Goal: Transaction & Acquisition: Purchase product/service

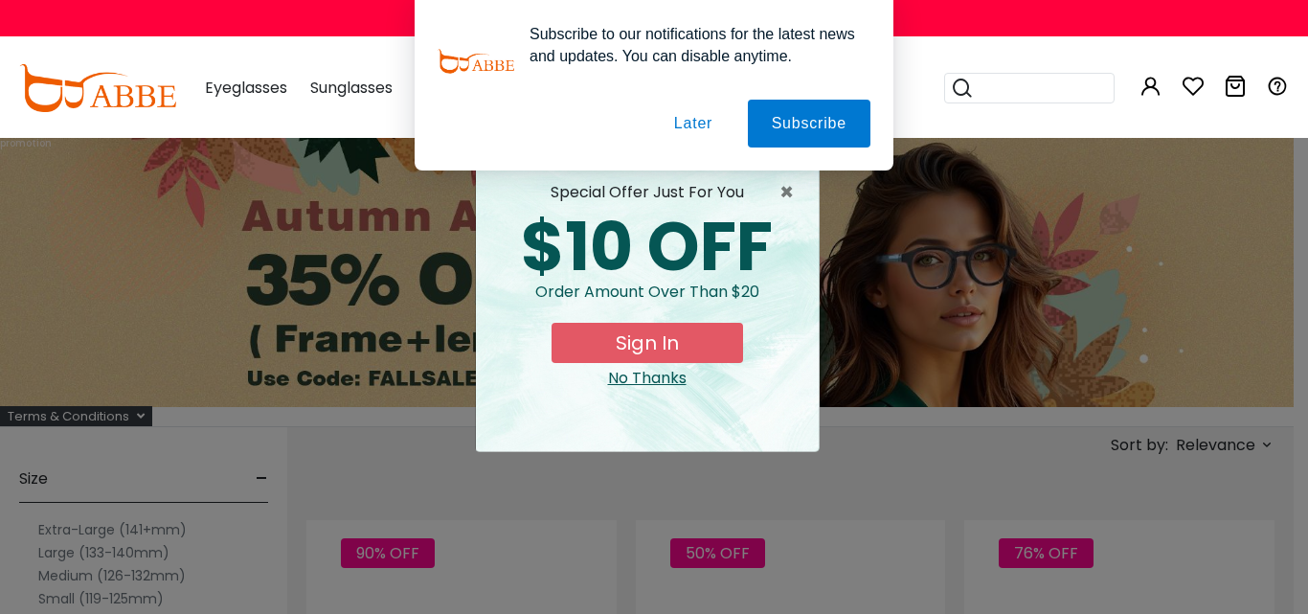
click at [0, 0] on button "Later" at bounding box center [0, 0] width 0 height 0
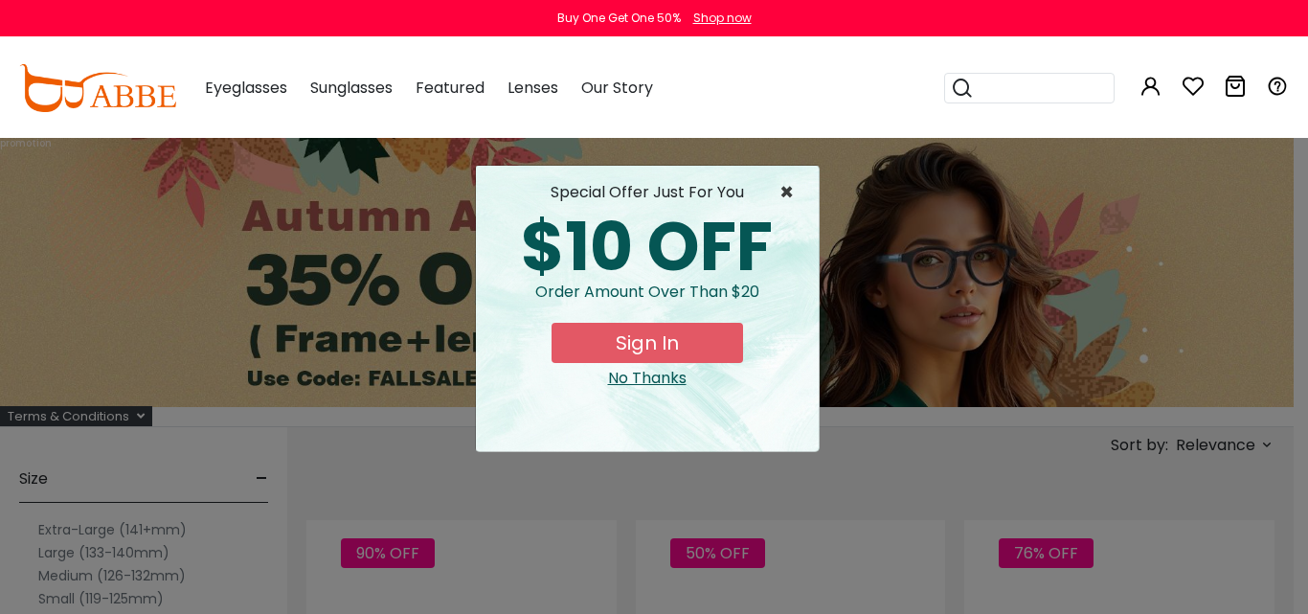
click at [786, 198] on span "×" at bounding box center [791, 192] width 24 height 23
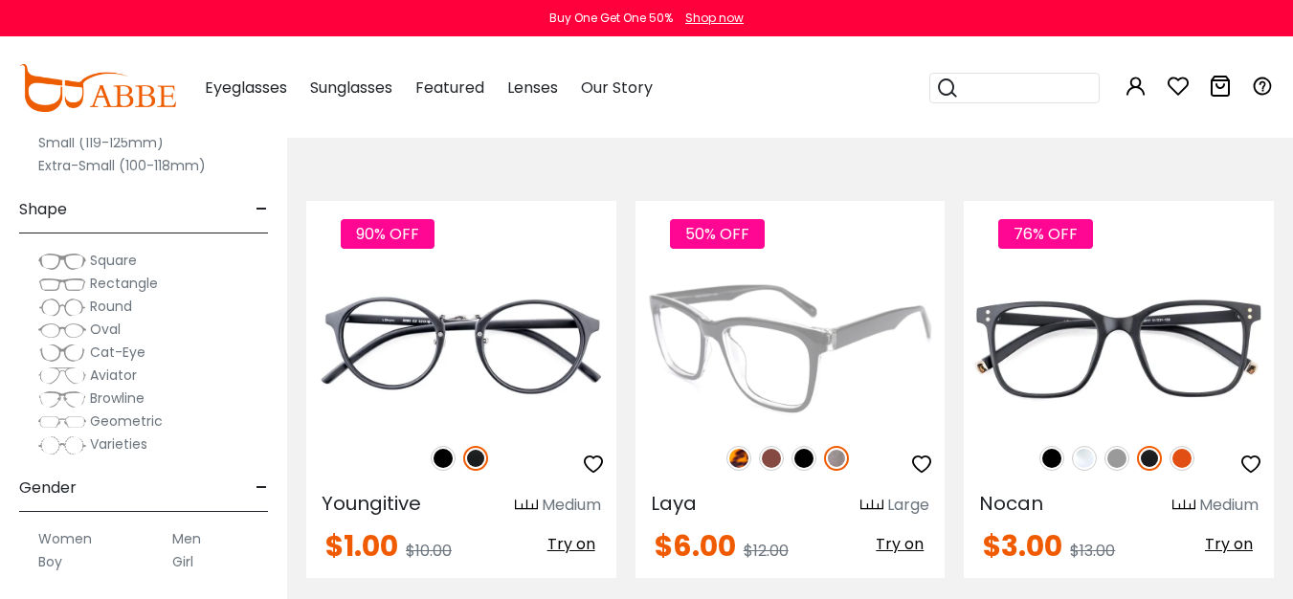
scroll to position [479, 0]
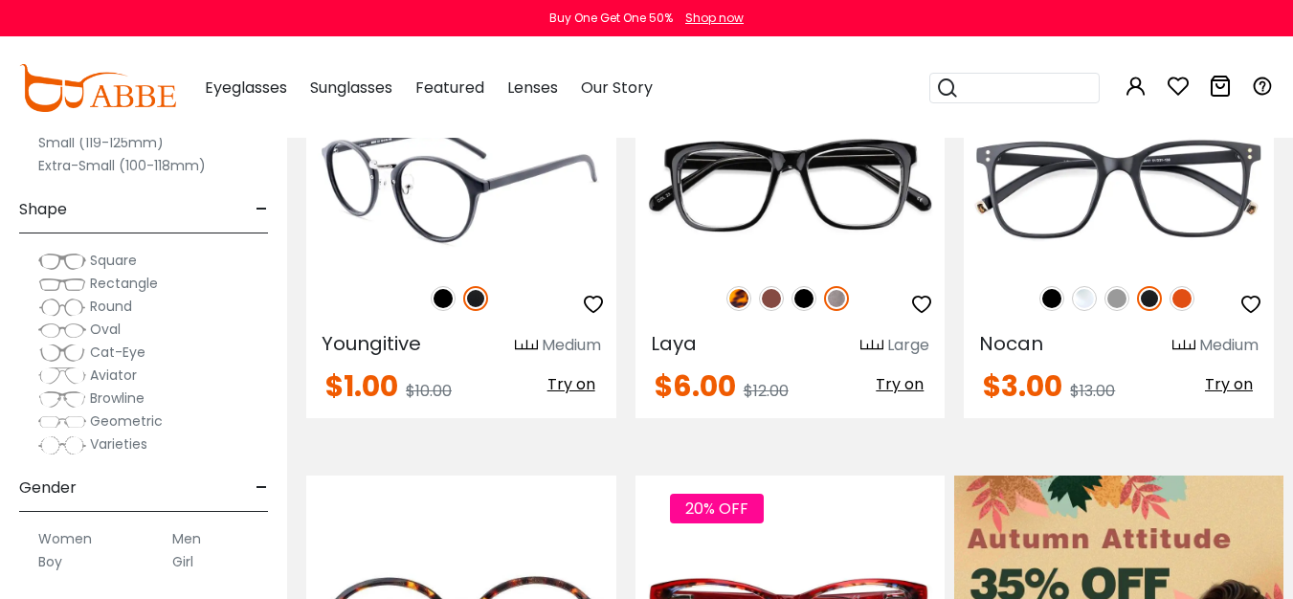
click at [529, 208] on img at bounding box center [461, 187] width 310 height 155
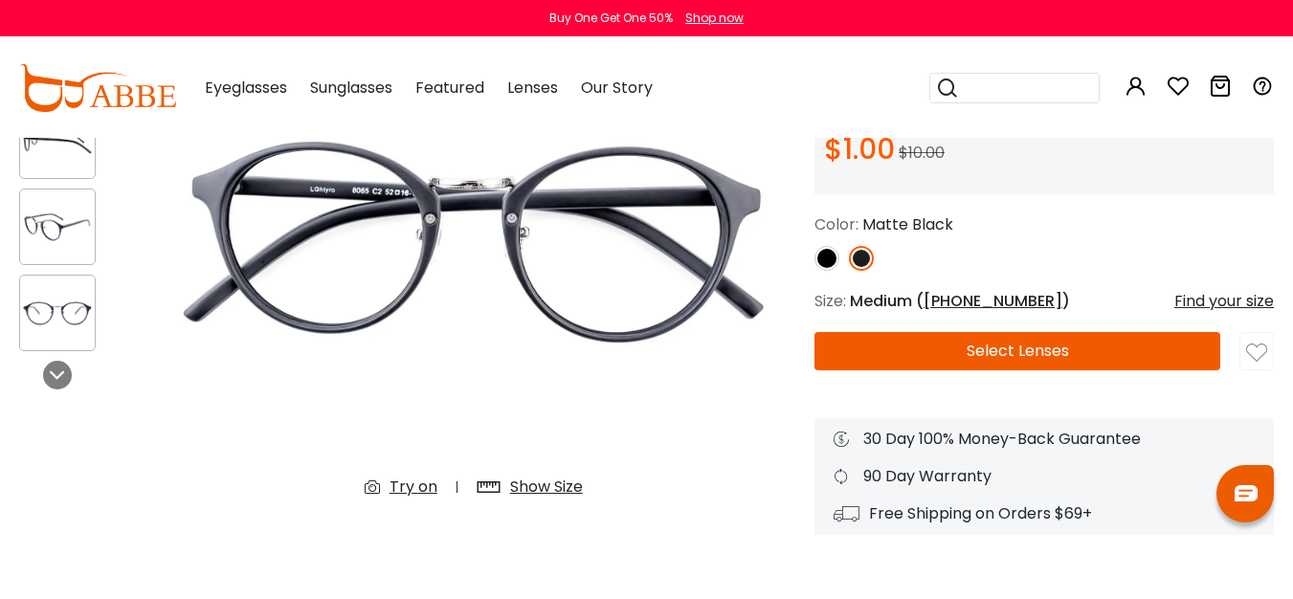
scroll to position [231, 0]
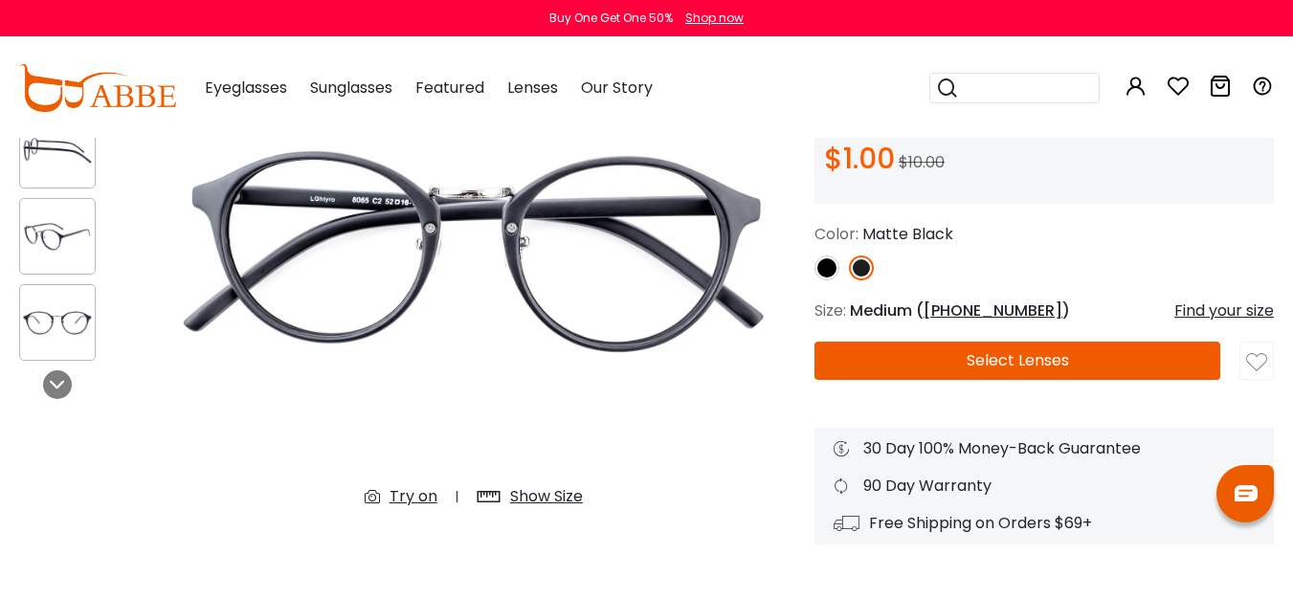
drag, startPoint x: 1307, startPoint y: 209, endPoint x: 1307, endPoint y: 153, distance: 55.5
click at [946, 347] on button "Select Lenses" at bounding box center [1018, 361] width 406 height 38
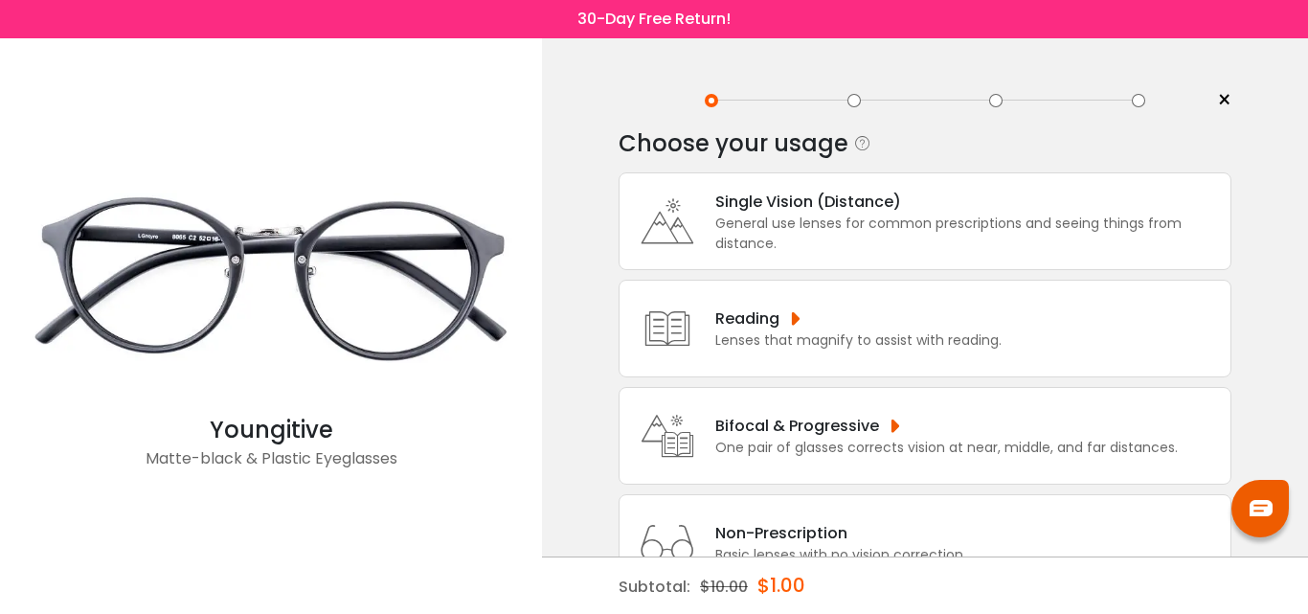
click at [819, 221] on div "General use lenses for common prescriptions and seeing things from distance." at bounding box center [967, 233] width 505 height 40
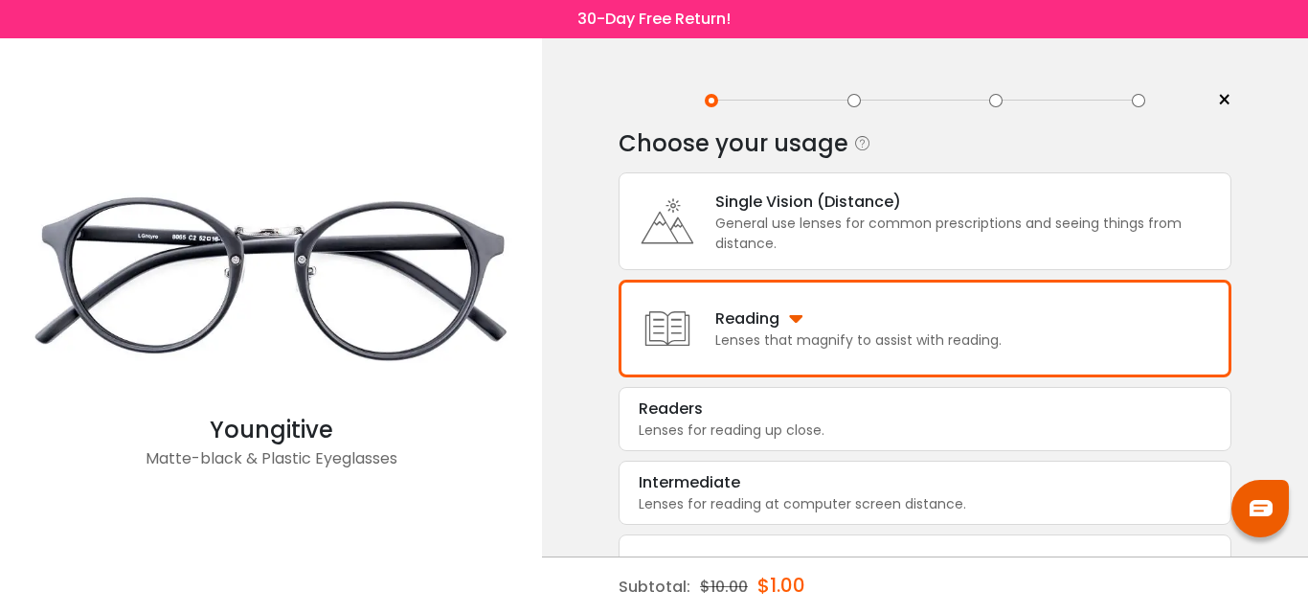
scroll to position [221, 0]
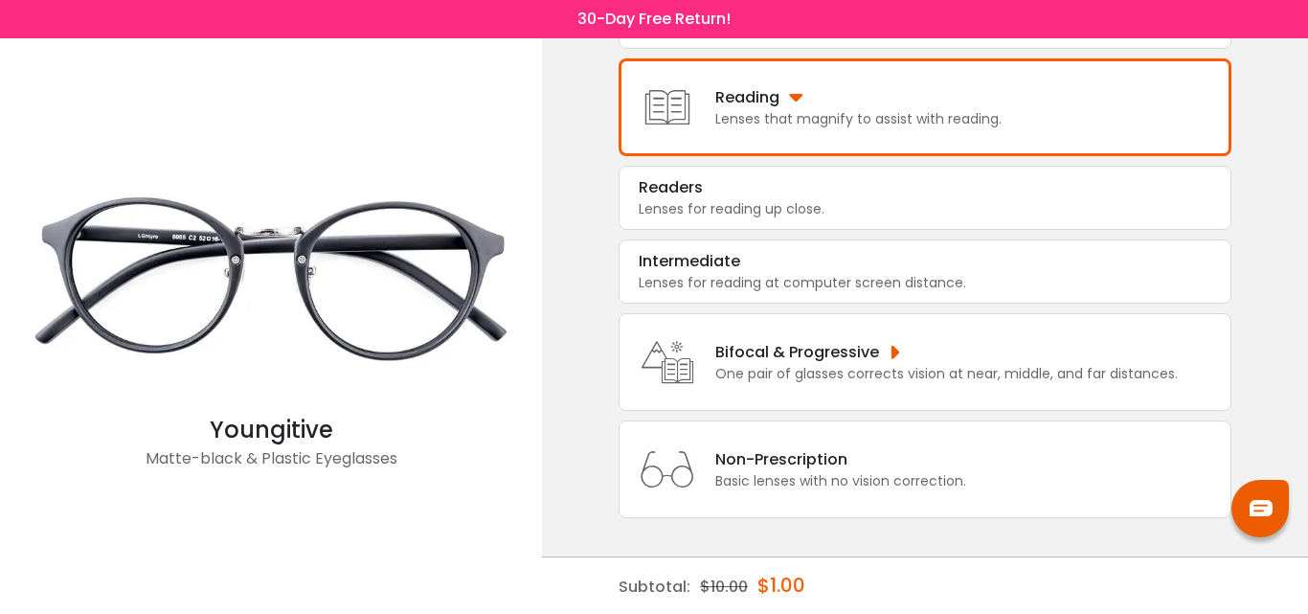
click at [902, 455] on div "Non-Prescription" at bounding box center [840, 459] width 251 height 24
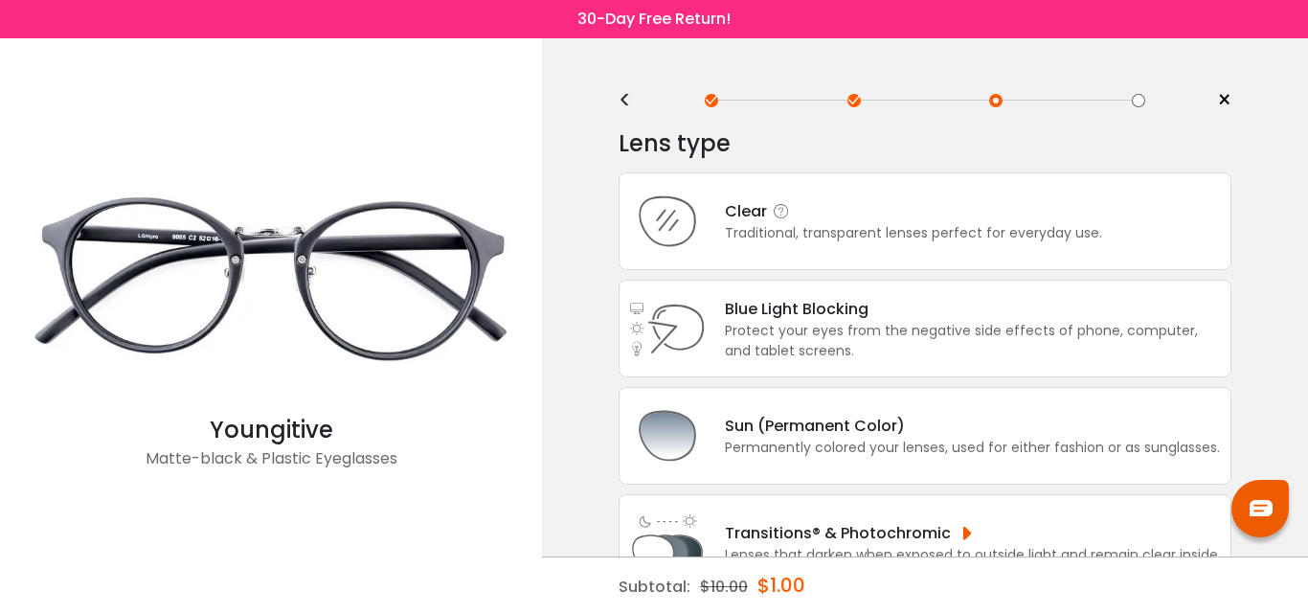
click at [819, 216] on div "Clear" at bounding box center [913, 211] width 377 height 24
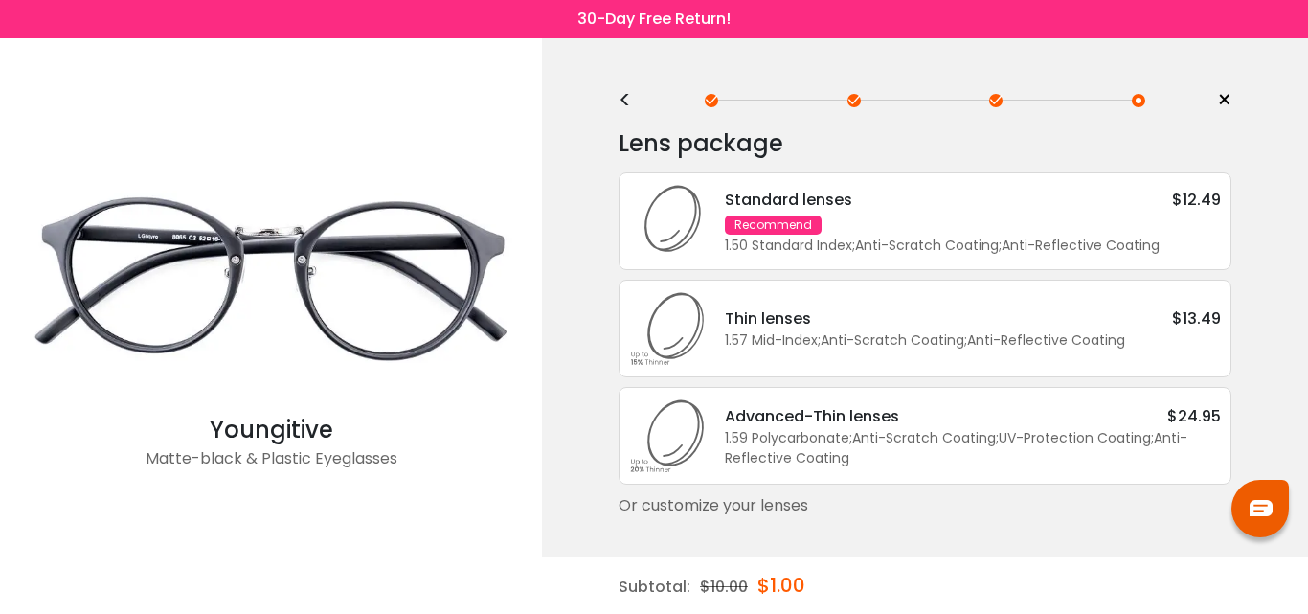
click at [769, 195] on div "Standard lenses" at bounding box center [788, 200] width 127 height 24
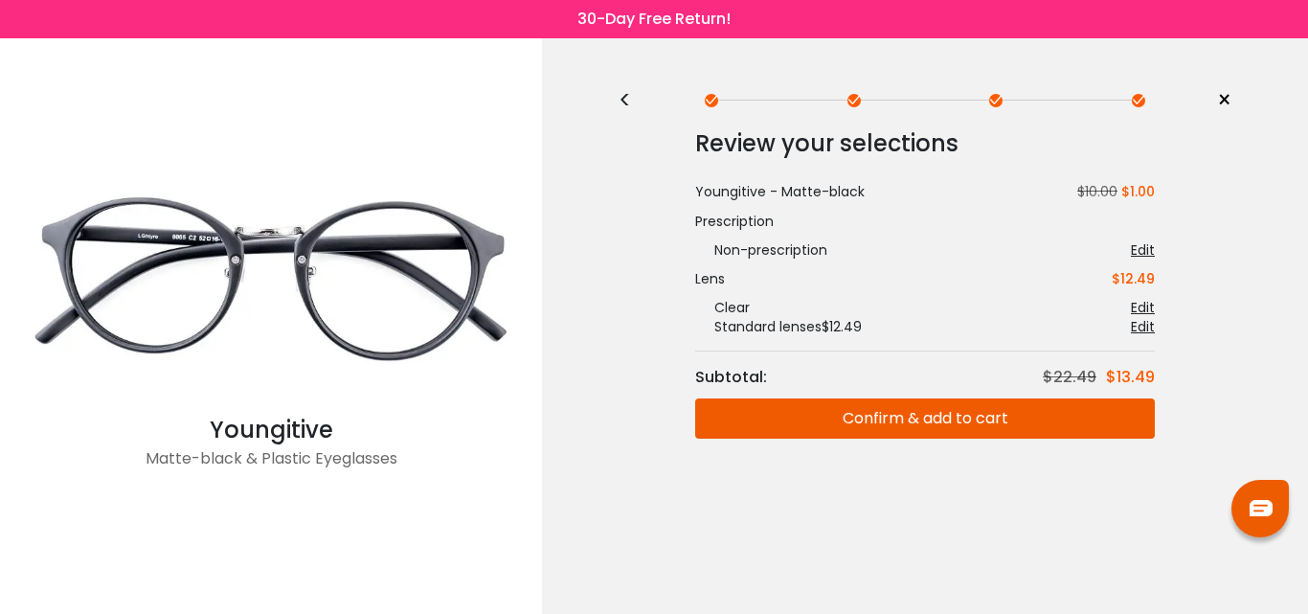
click at [787, 405] on button "Confirm & add to cart" at bounding box center [925, 418] width 460 height 40
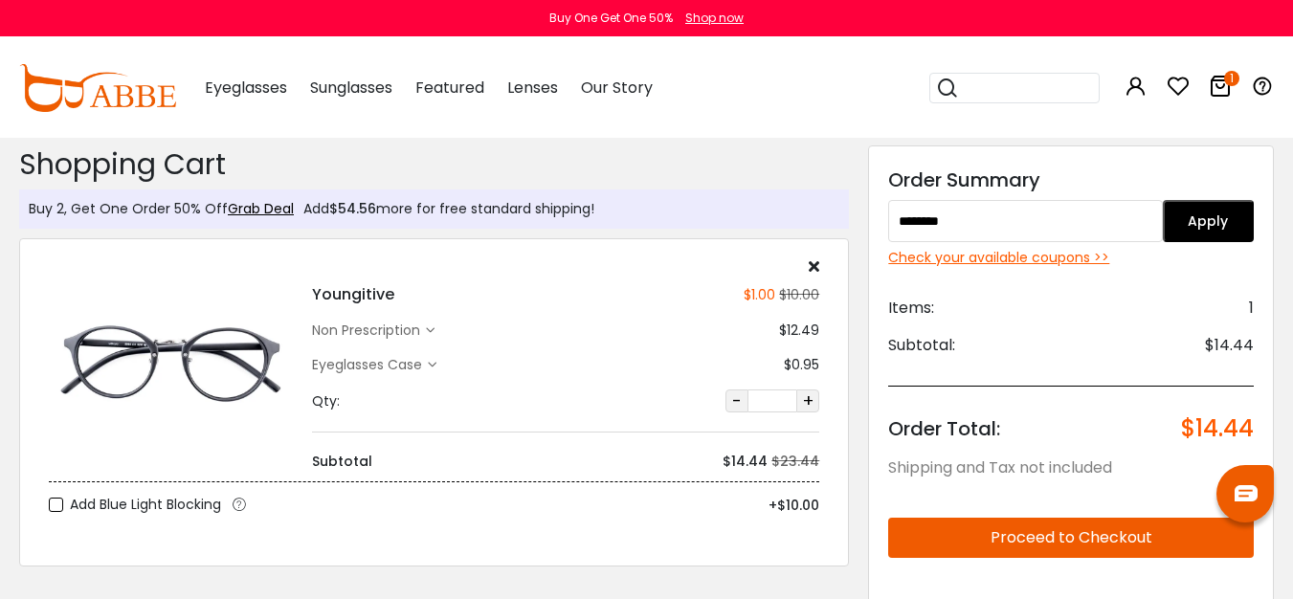
click at [1192, 221] on button "Apply" at bounding box center [1208, 221] width 91 height 42
